Goal: Information Seeking & Learning: Learn about a topic

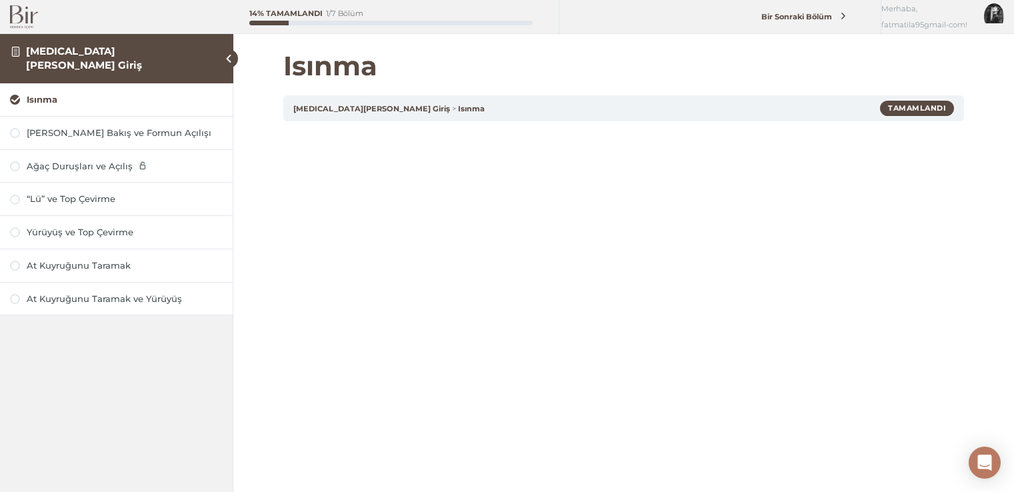
scroll to position [27, 0]
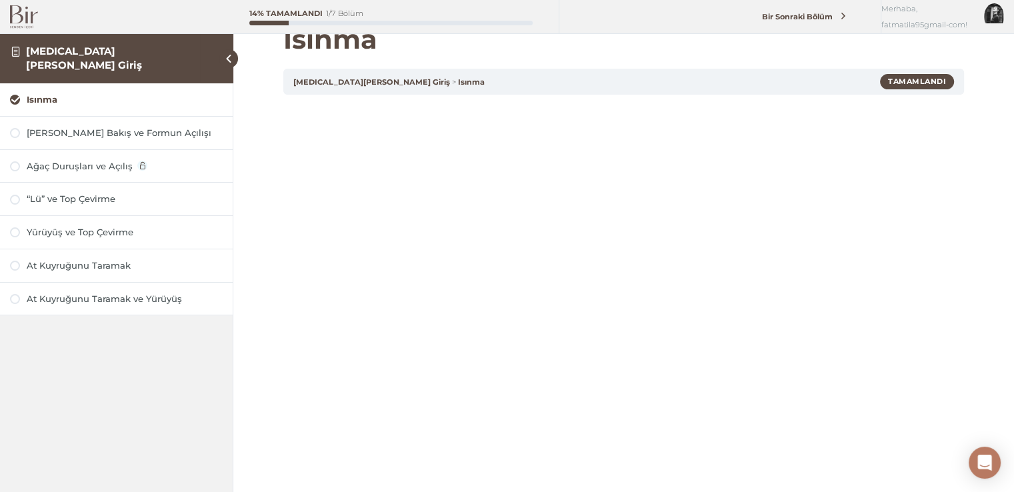
click at [3, 9] on div at bounding box center [116, 16] width 233 height 33
click at [29, 12] on img at bounding box center [24, 16] width 28 height 23
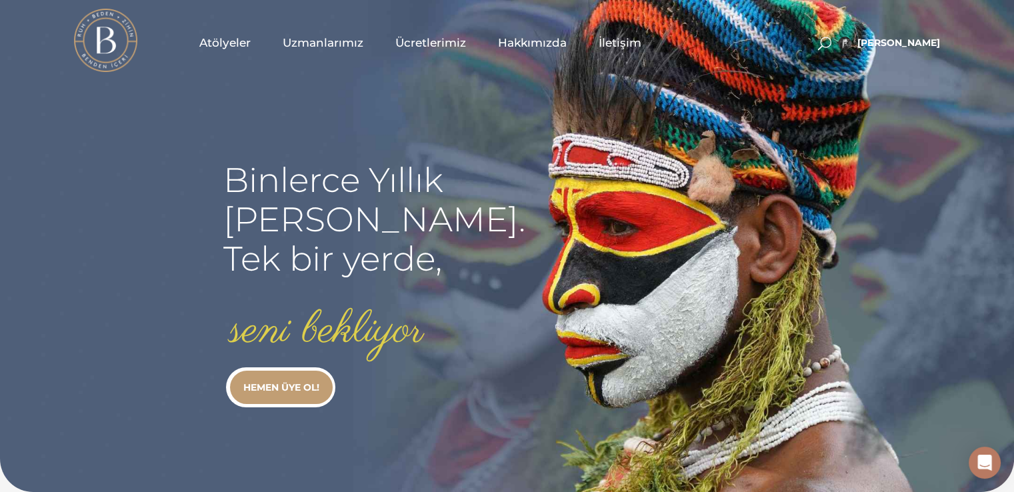
click at [199, 40] on link "Atölyeler" at bounding box center [224, 42] width 83 height 67
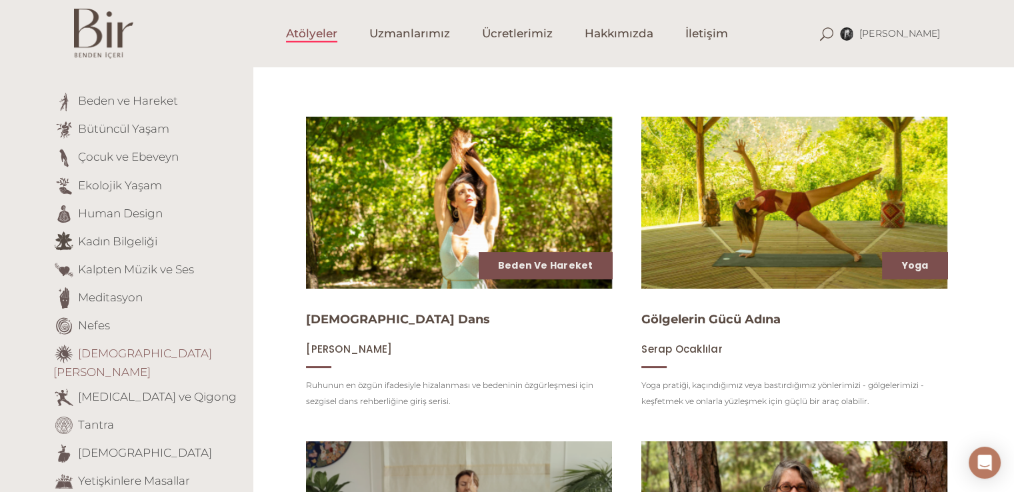
scroll to position [67, 0]
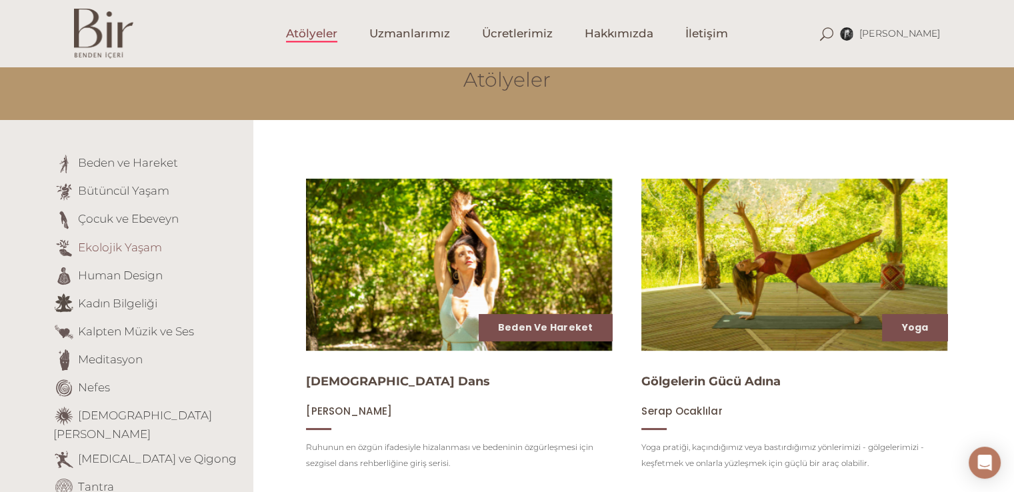
click at [120, 249] on link "Ekolojik Yaşam" at bounding box center [120, 246] width 84 height 13
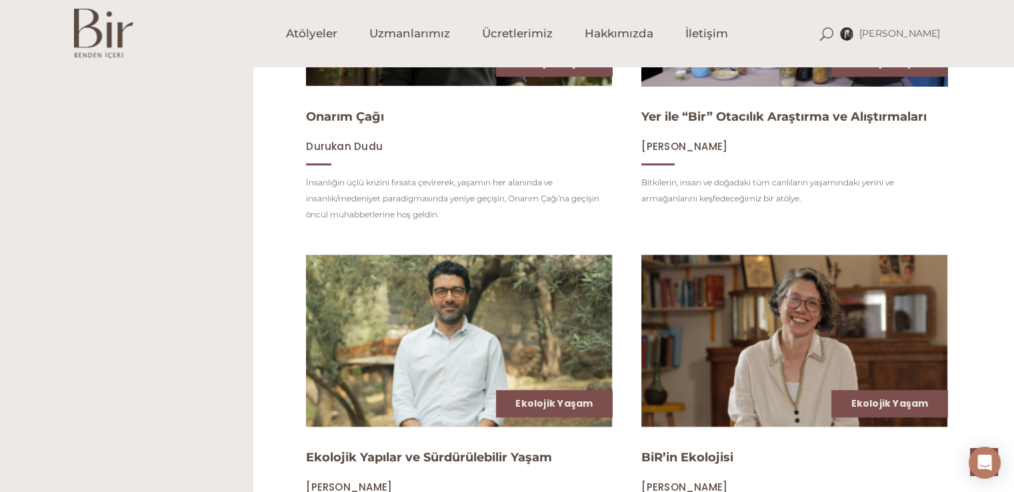
scroll to position [667, 0]
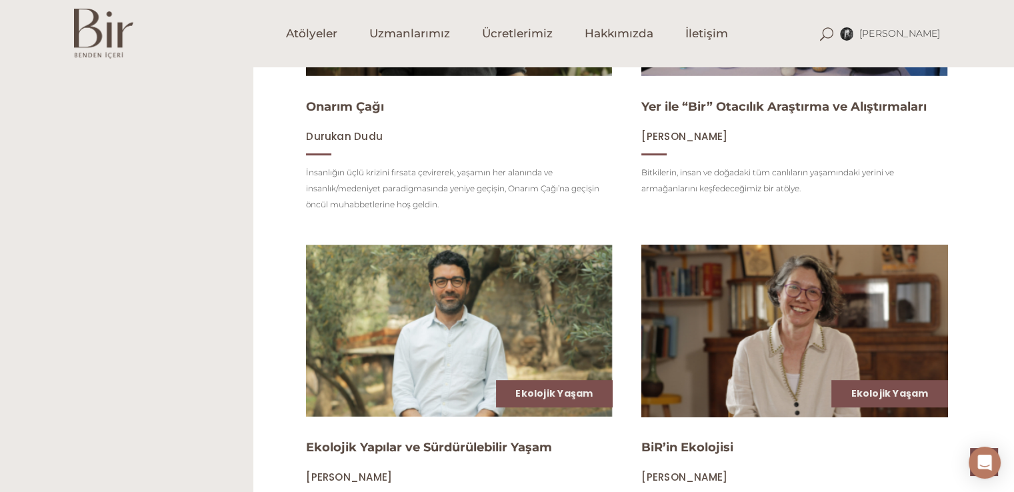
click at [678, 360] on img at bounding box center [794, 330] width 315 height 177
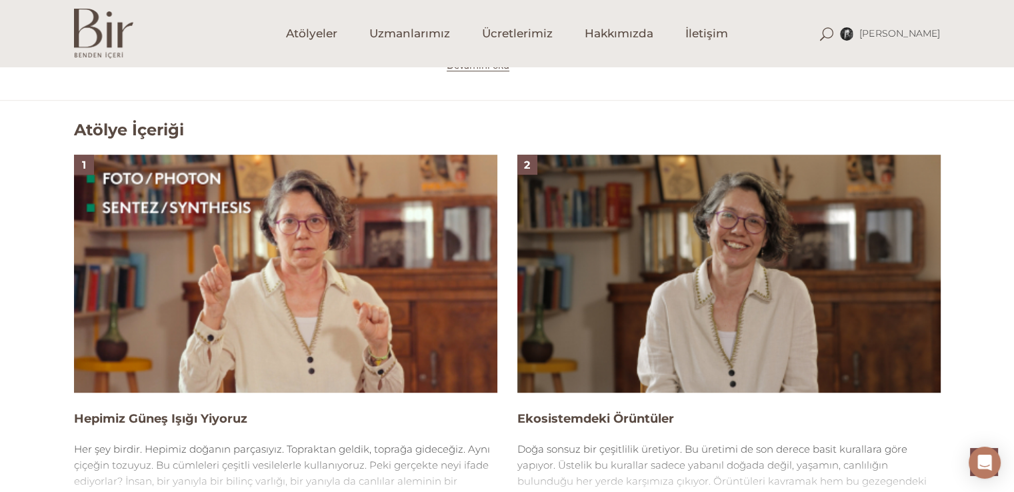
scroll to position [800, 0]
click at [272, 277] on img at bounding box center [285, 274] width 423 height 238
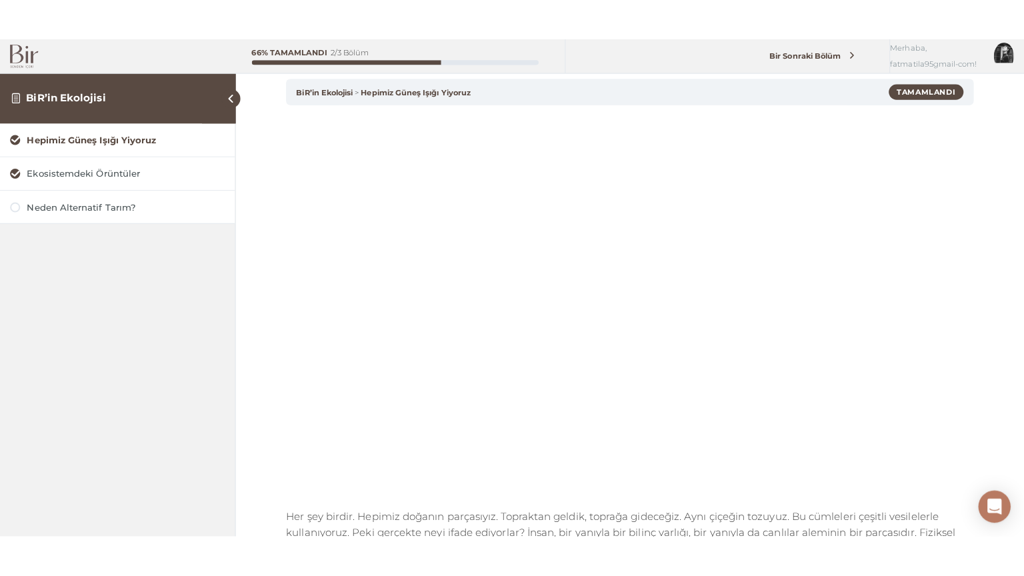
scroll to position [133, 0]
